Goal: Task Accomplishment & Management: Use online tool/utility

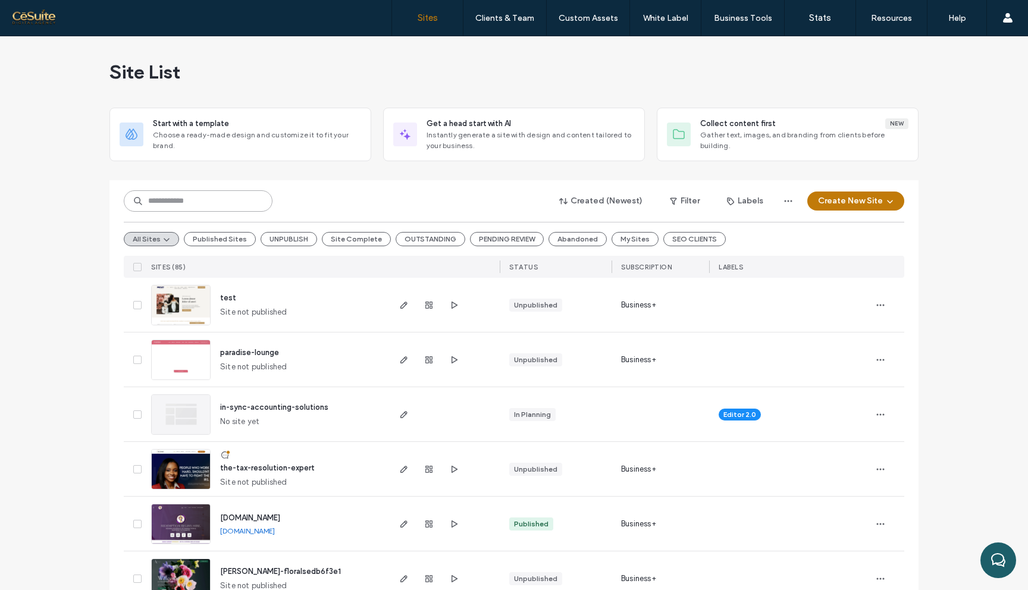
click at [190, 203] on input at bounding box center [198, 200] width 149 height 21
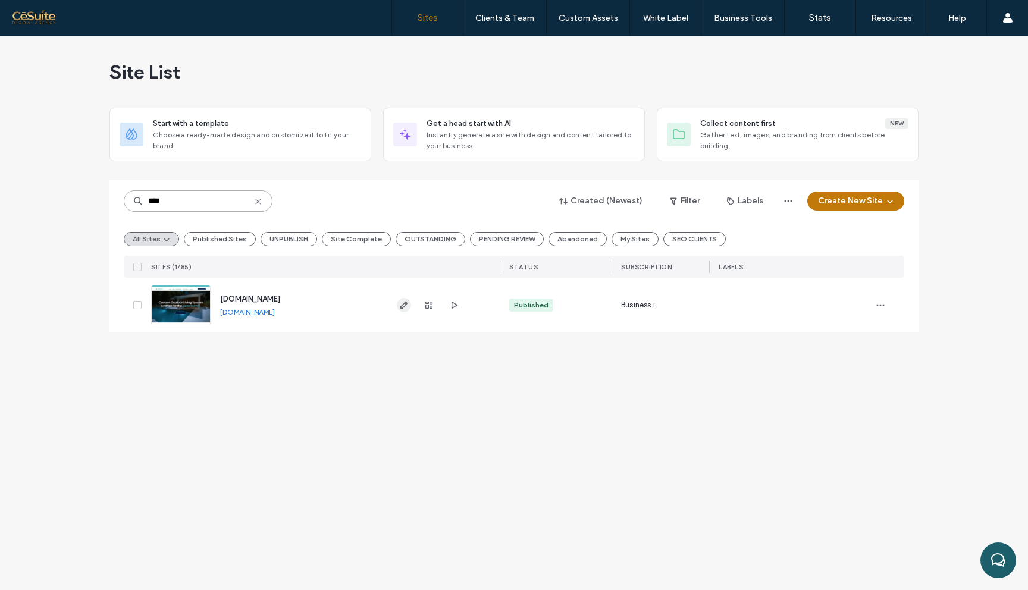
type input "****"
click at [405, 308] on icon "button" at bounding box center [404, 305] width 10 height 10
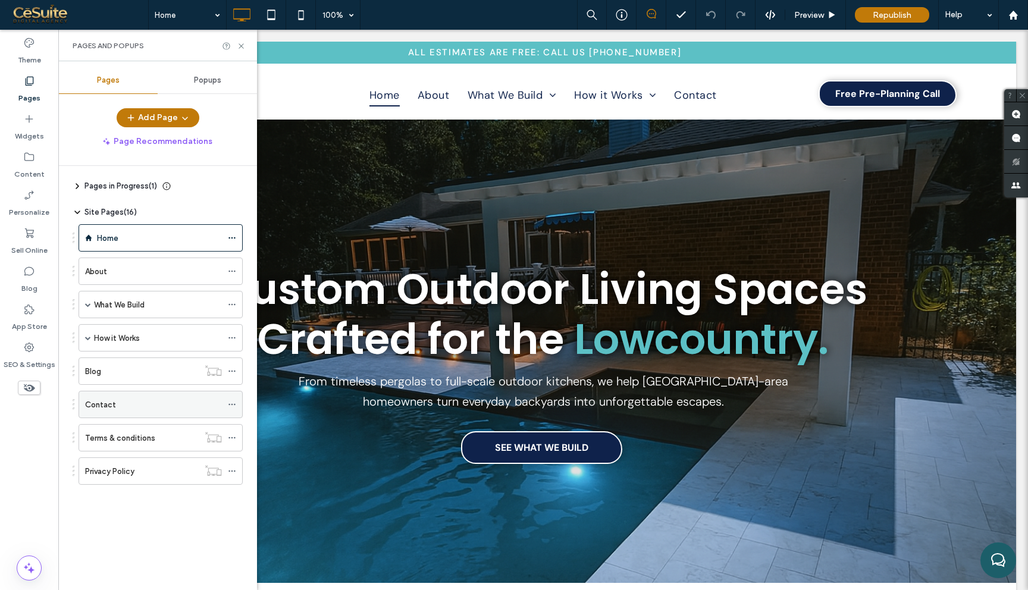
click at [128, 406] on div "Contact" at bounding box center [153, 405] width 137 height 12
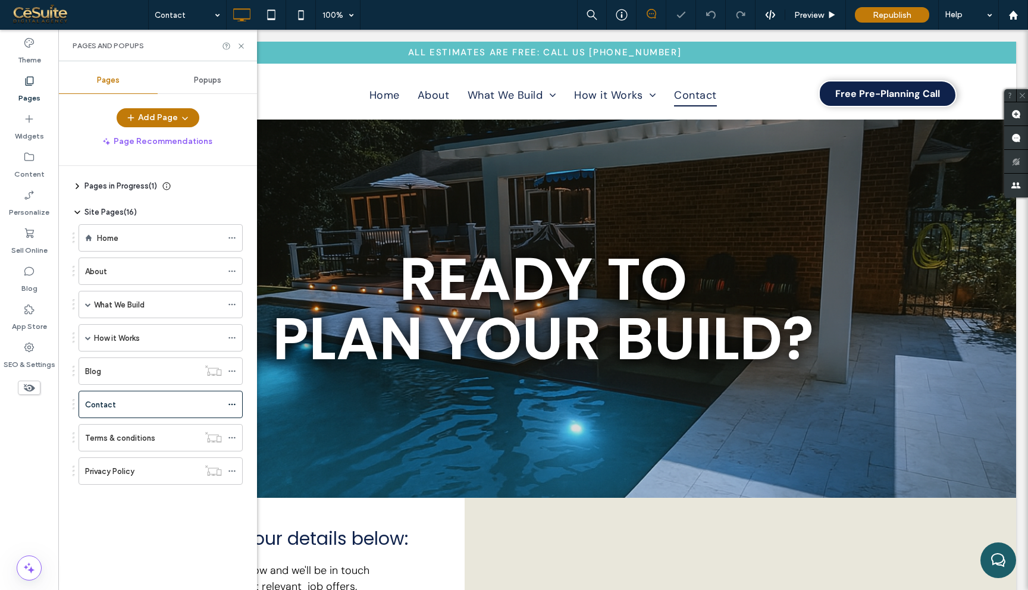
scroll to position [529, 0]
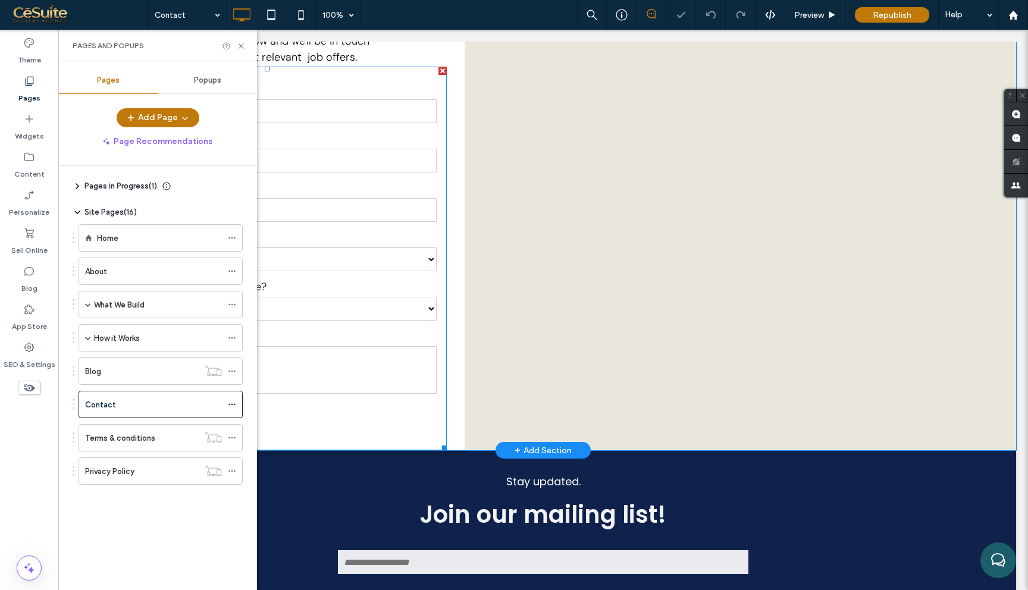
click at [400, 268] on select "**********" at bounding box center [267, 259] width 339 height 24
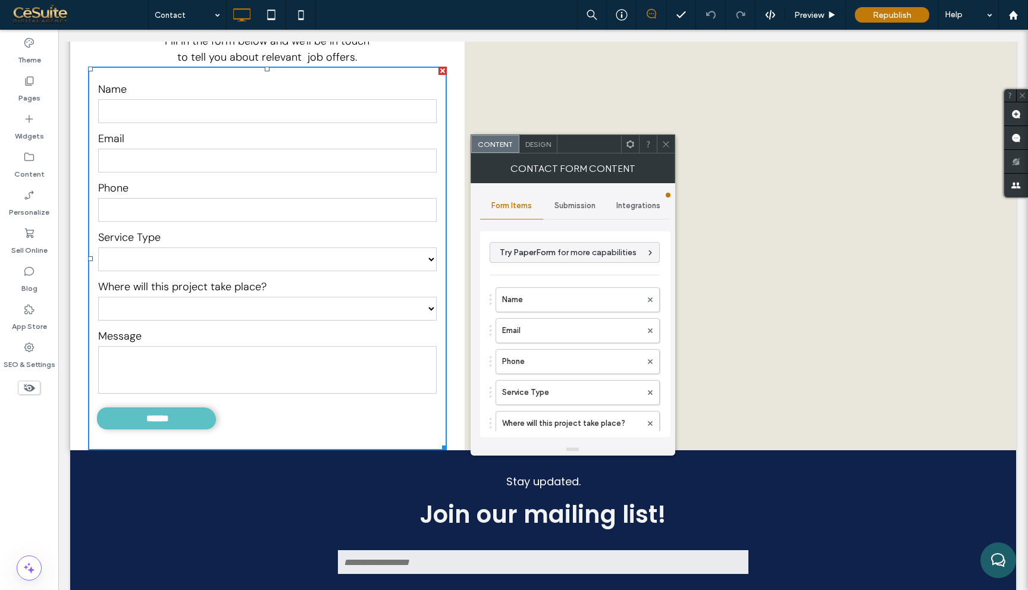
click at [663, 143] on icon at bounding box center [666, 144] width 9 height 9
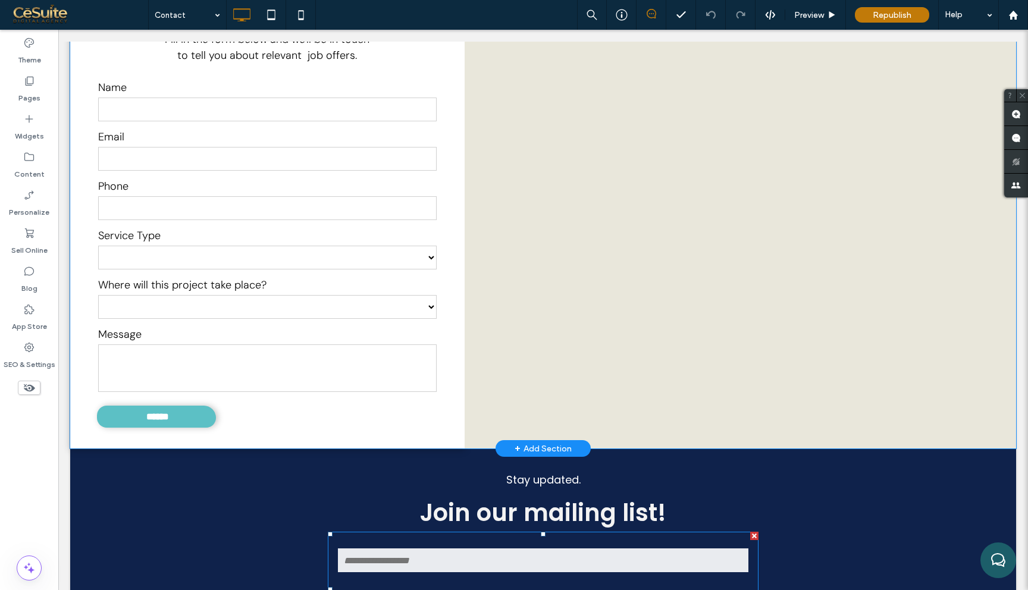
scroll to position [425, 0]
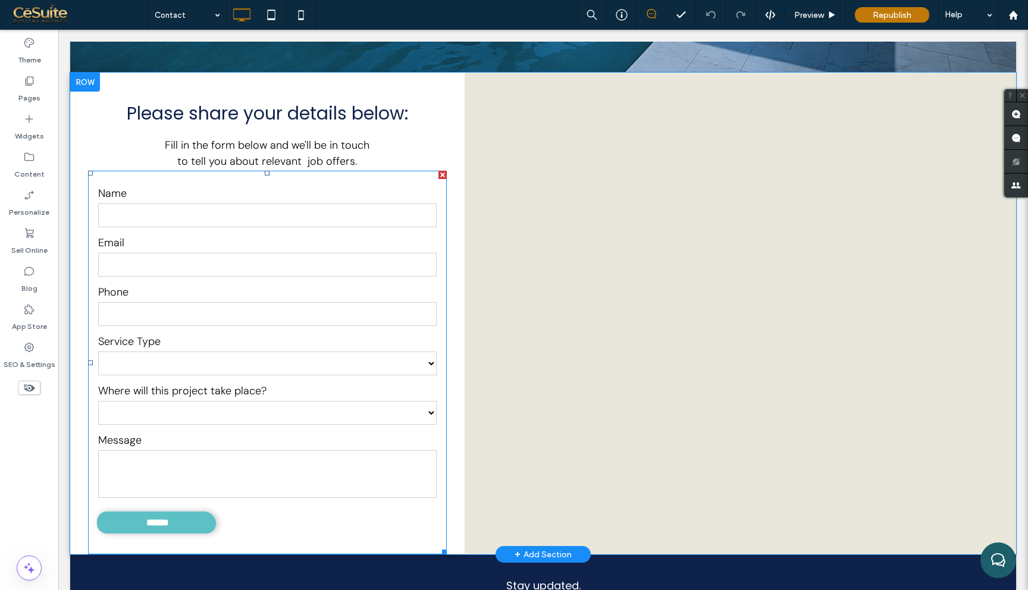
click at [361, 294] on label "Phone" at bounding box center [267, 292] width 339 height 16
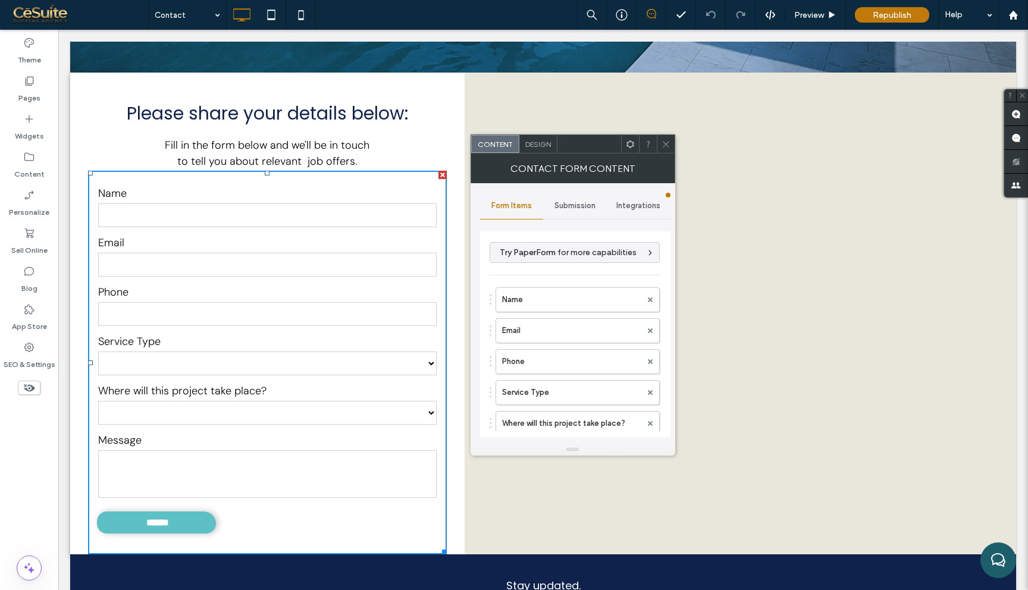
click at [663, 153] on div "Contact Form Content" at bounding box center [573, 168] width 205 height 30
click at [663, 145] on icon at bounding box center [666, 144] width 9 height 9
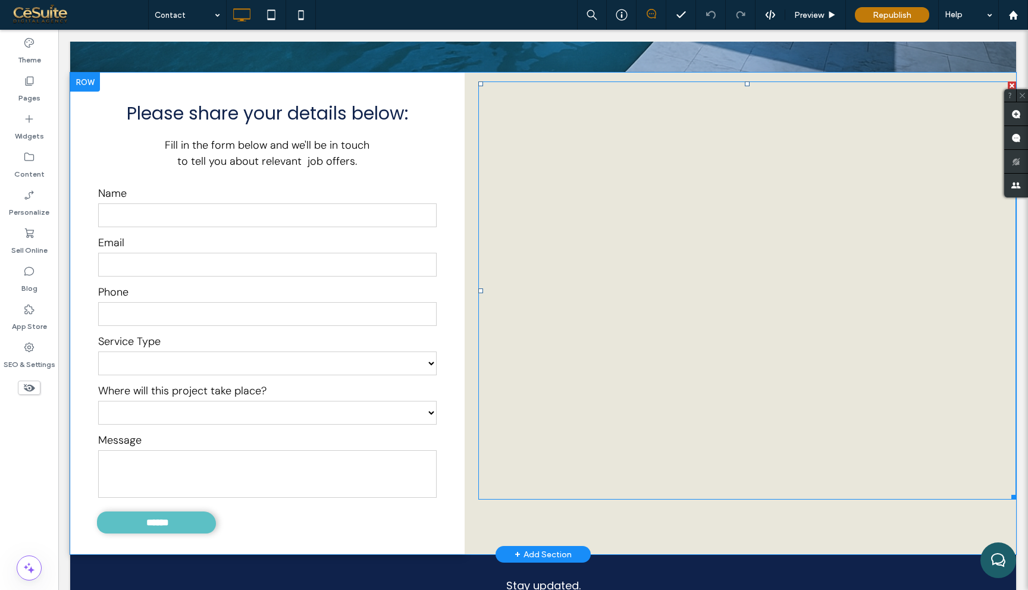
click at [617, 255] on span at bounding box center [747, 291] width 538 height 418
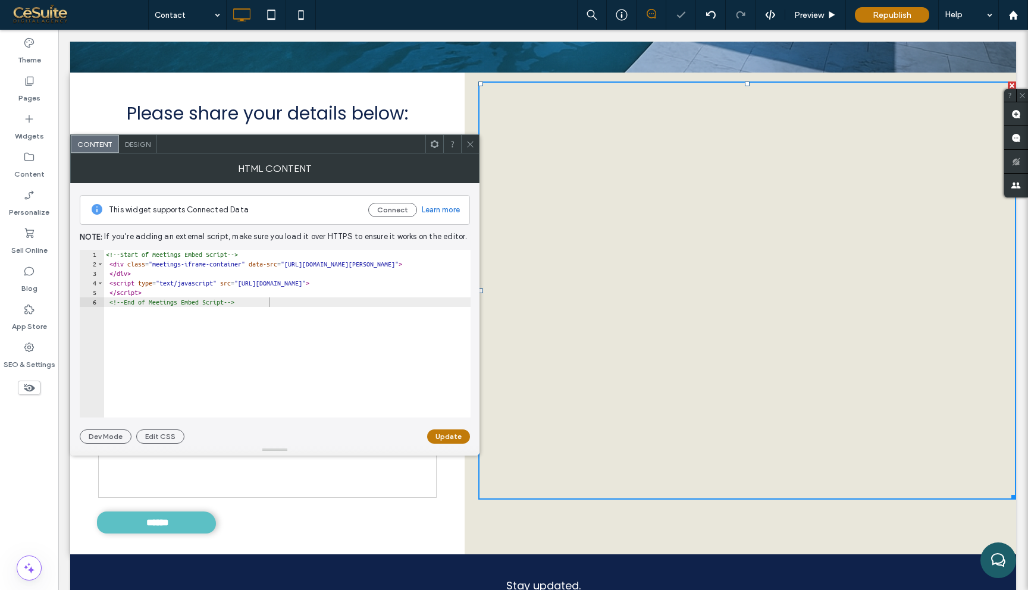
click at [468, 142] on icon at bounding box center [470, 144] width 9 height 9
